Goal: Task Accomplishment & Management: Manage account settings

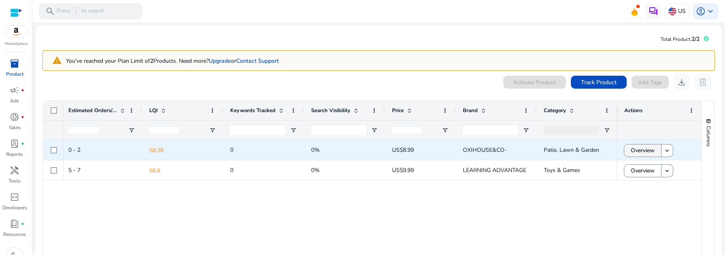
click at [648, 151] on span "Overview" at bounding box center [643, 150] width 24 height 17
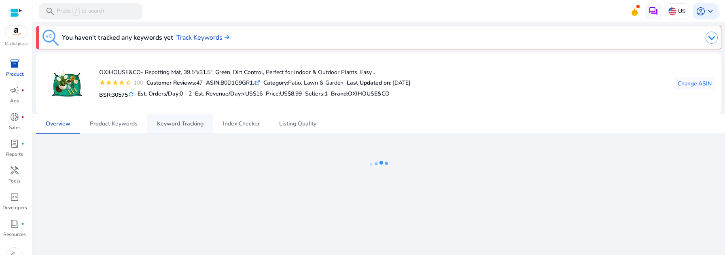
click at [174, 124] on span "Keyword Tracking" at bounding box center [180, 124] width 47 height 6
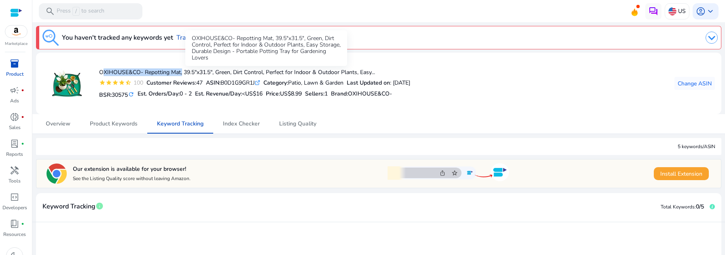
drag, startPoint x: 99, startPoint y: 71, endPoint x: 181, endPoint y: 75, distance: 81.9
click at [181, 75] on h4 "OXIHOUSE&CO- Repotting Mat, 39.5"x31.5", Green, Dirt Control, Perfect for Indoo…" at bounding box center [254, 72] width 311 height 7
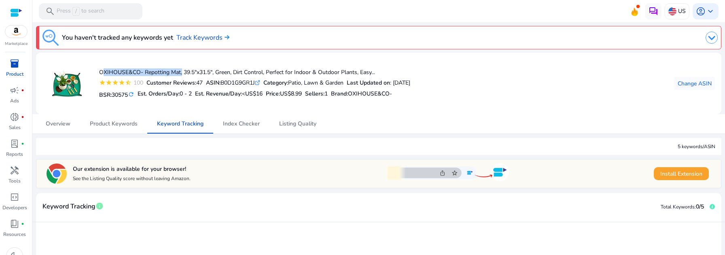
copy h4 "OXIHOUSE&CO- Repotting Mat"
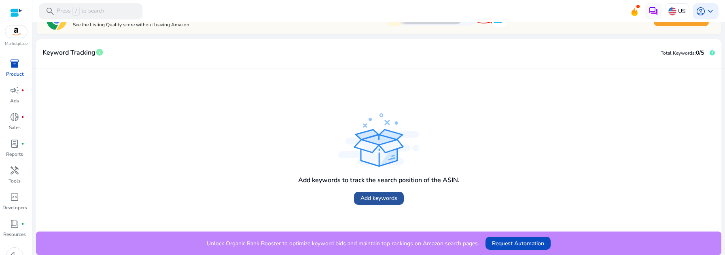
click at [385, 202] on span at bounding box center [379, 198] width 50 height 19
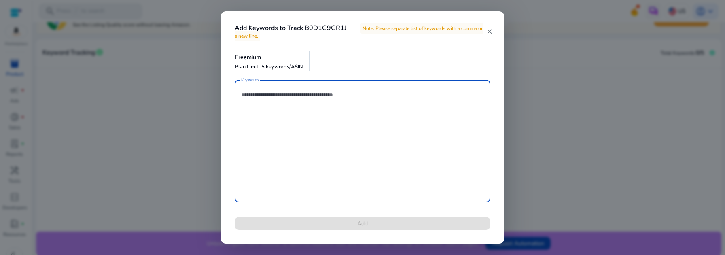
click at [322, 119] on textarea "Keywords" at bounding box center [362, 141] width 243 height 115
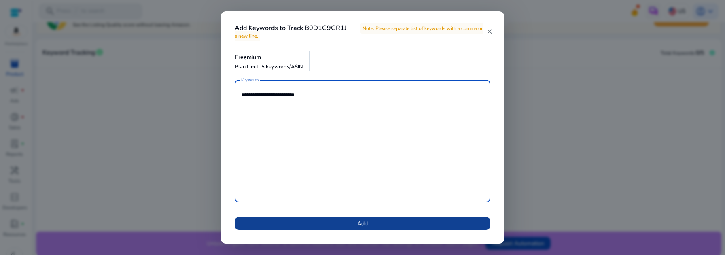
type textarea "**********"
click at [350, 223] on span at bounding box center [363, 223] width 256 height 19
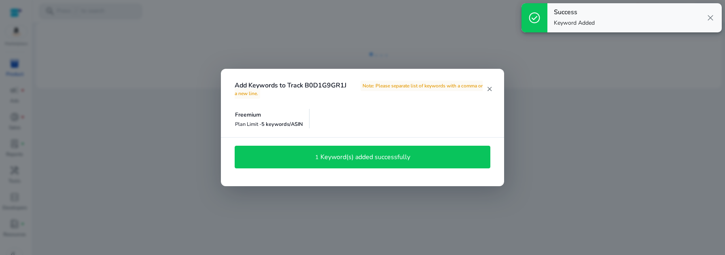
click at [365, 158] on h4 "Keyword(s) added successfully" at bounding box center [366, 157] width 90 height 8
